Goal: Information Seeking & Learning: Learn about a topic

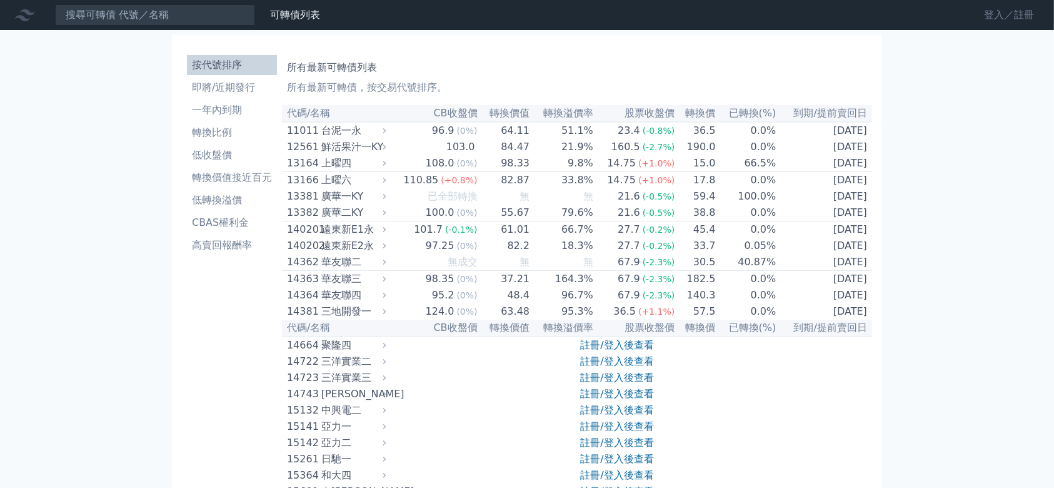
click at [993, 13] on link "登入／註冊" at bounding box center [1009, 15] width 70 height 20
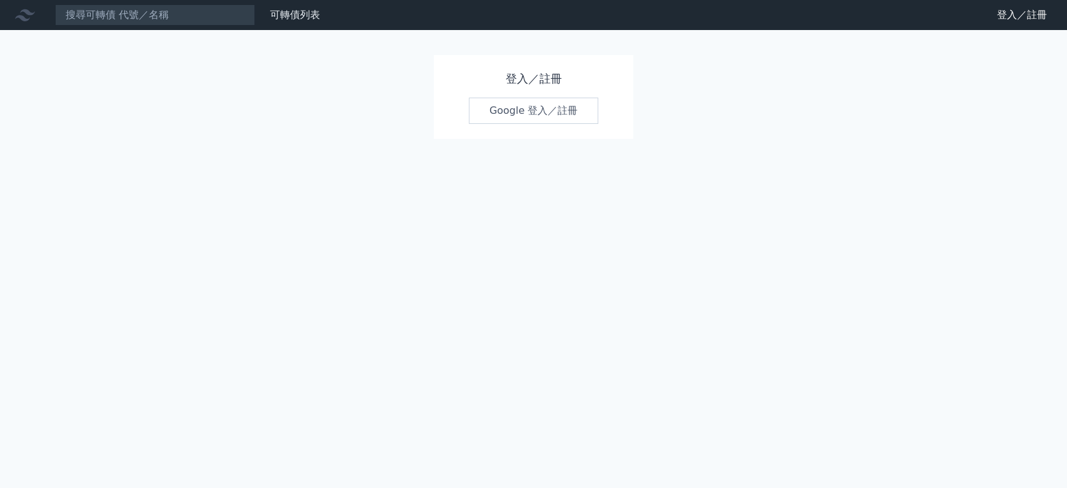
click at [519, 111] on link "Google 登入／註冊" at bounding box center [534, 111] width 130 height 26
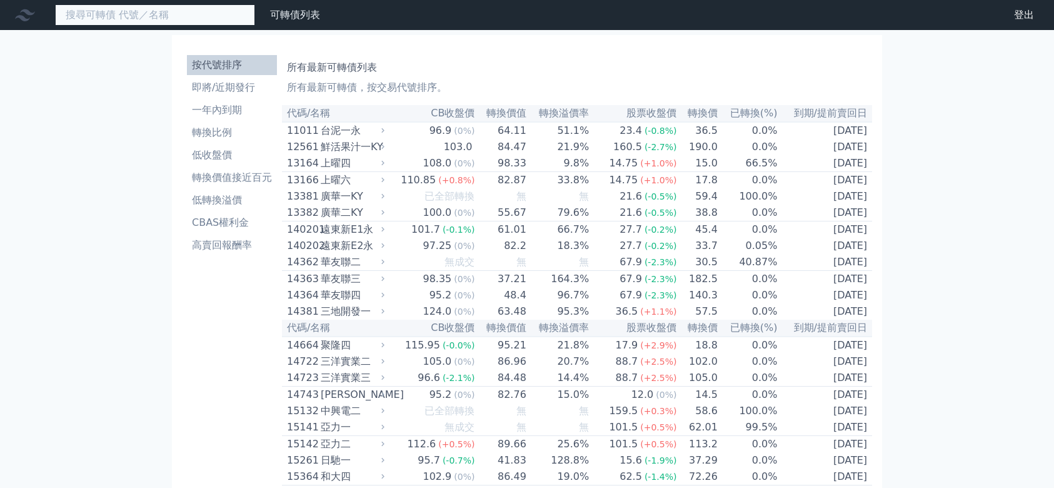
click at [140, 16] on input at bounding box center [155, 14] width 200 height 21
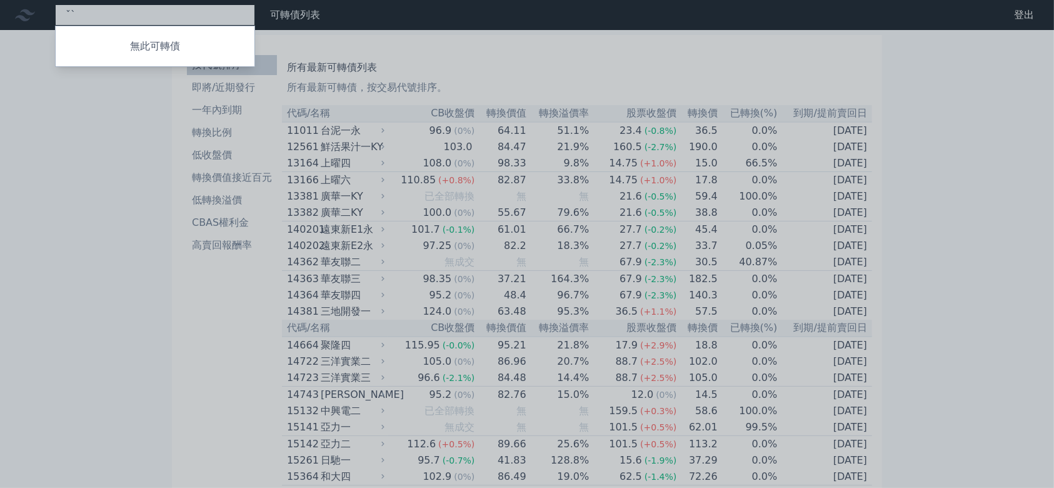
type input "ˇ"
type input "3416"
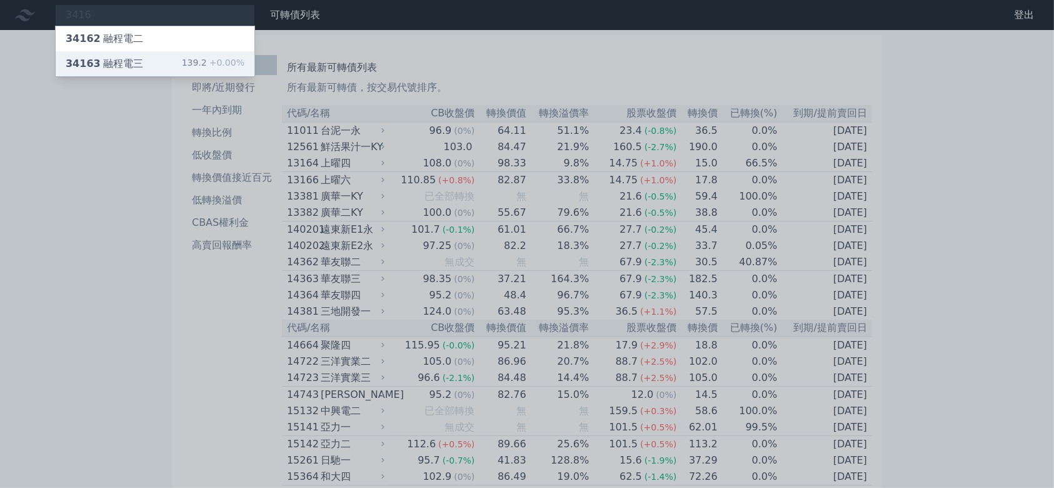
click at [130, 61] on div "34163 融程電三" at bounding box center [105, 63] width 78 height 15
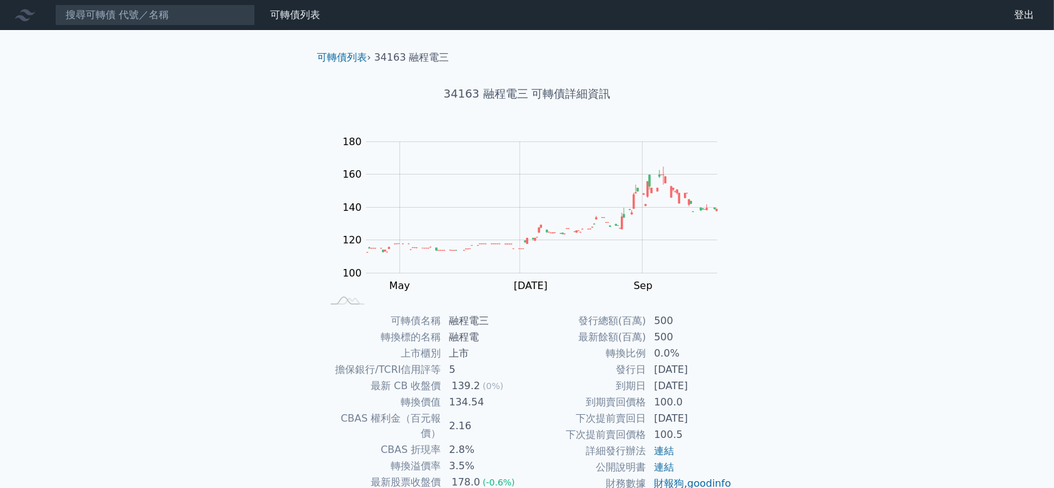
scroll to position [83, 0]
